Goal: Transaction & Acquisition: Register for event/course

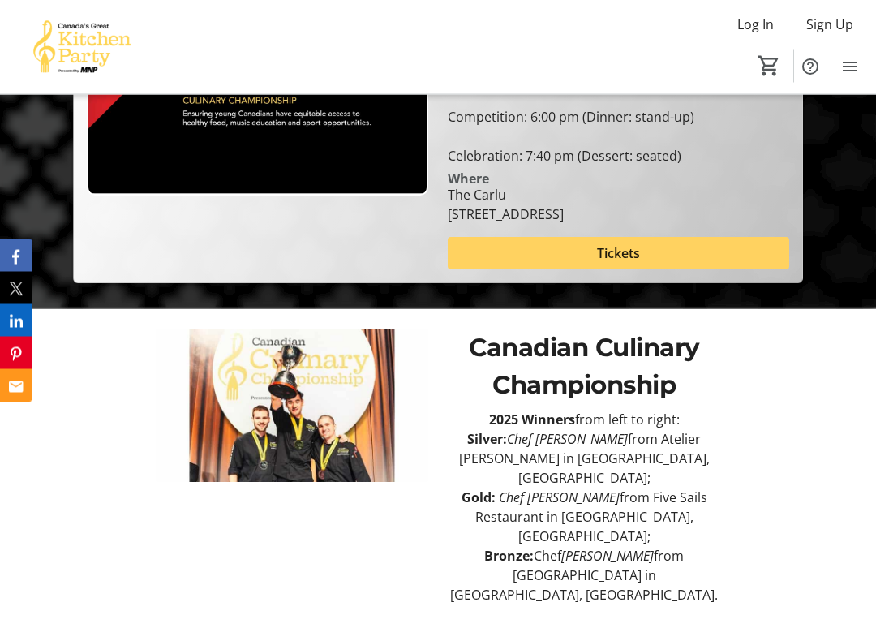
scroll to position [457, 0]
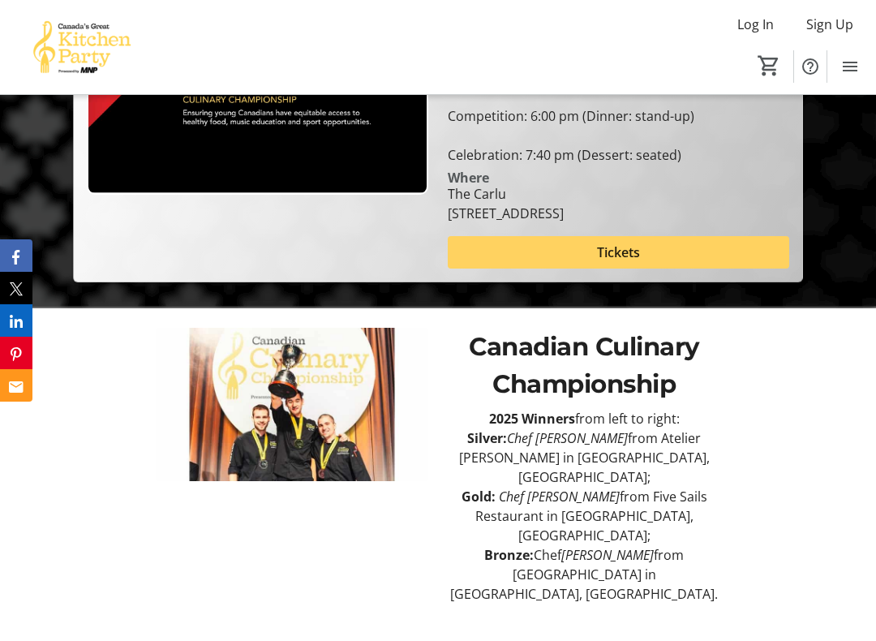
click at [702, 233] on span at bounding box center [618, 252] width 341 height 39
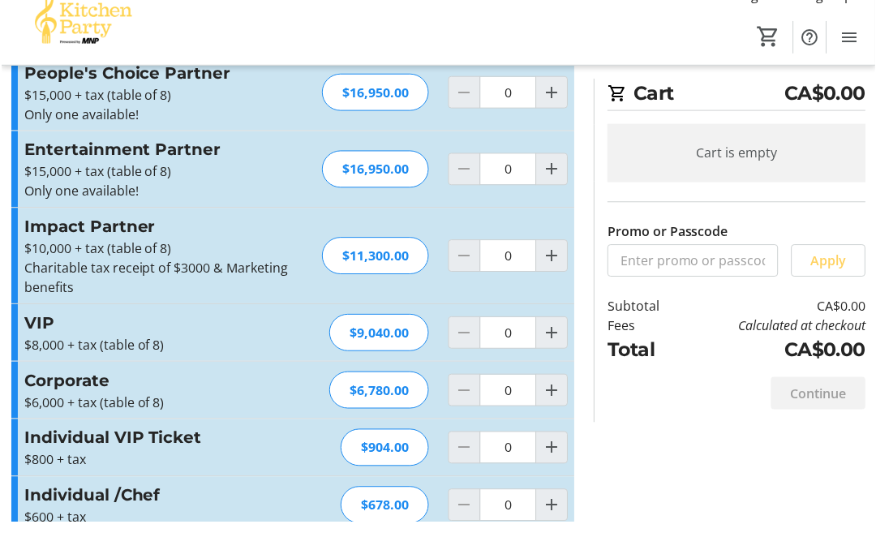
scroll to position [282, 0]
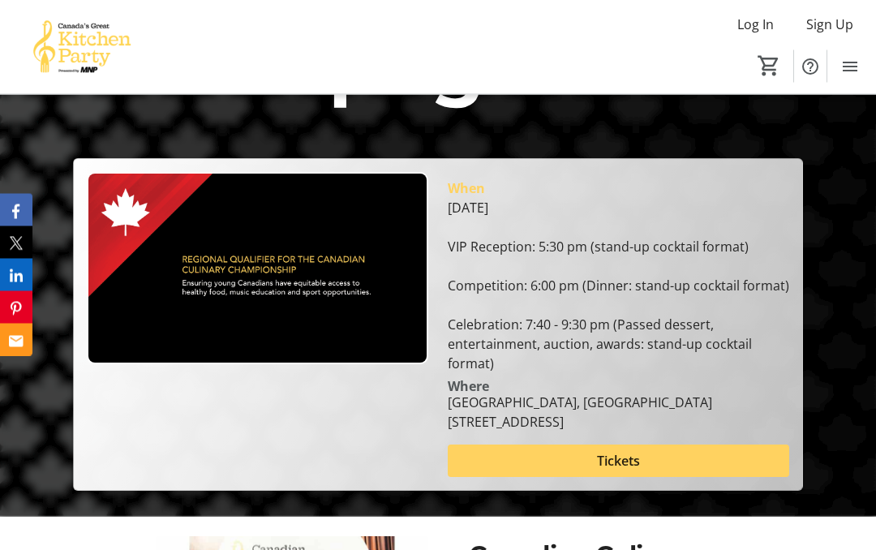
scroll to position [156, 0]
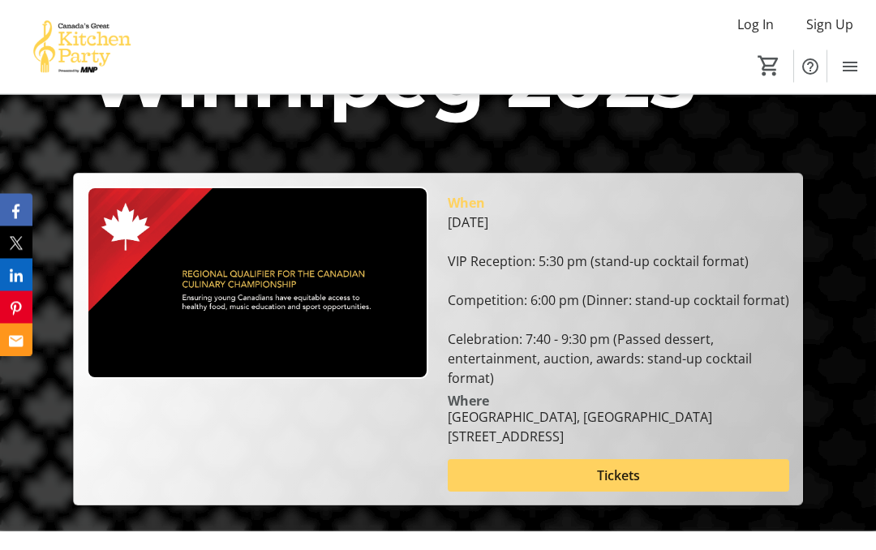
click at [643, 457] on span at bounding box center [618, 476] width 341 height 39
